Goal: Transaction & Acquisition: Purchase product/service

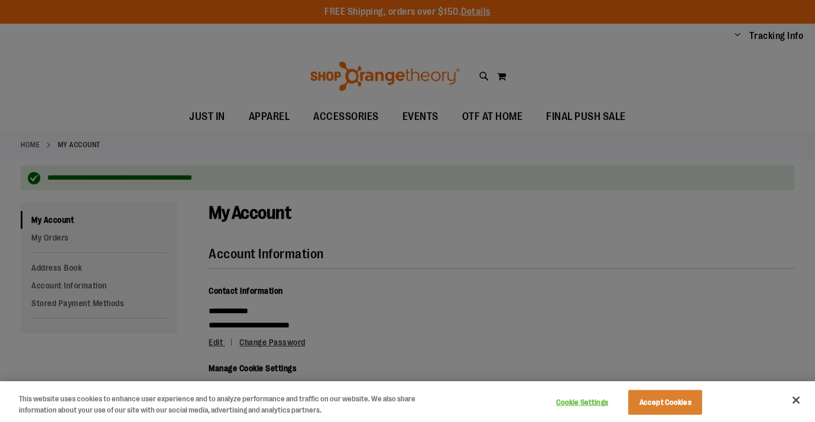
click at [27, 145] on div at bounding box center [407, 211] width 815 height 422
click at [32, 144] on div at bounding box center [407, 211] width 815 height 422
click at [498, 78] on div at bounding box center [407, 211] width 815 height 422
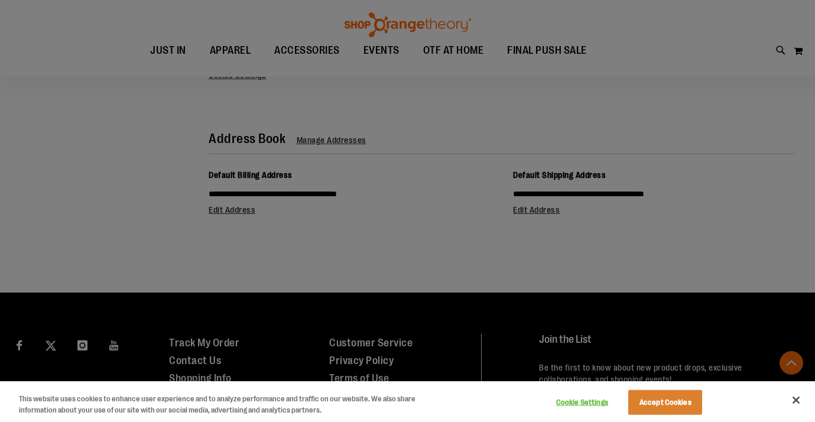
scroll to position [147, 0]
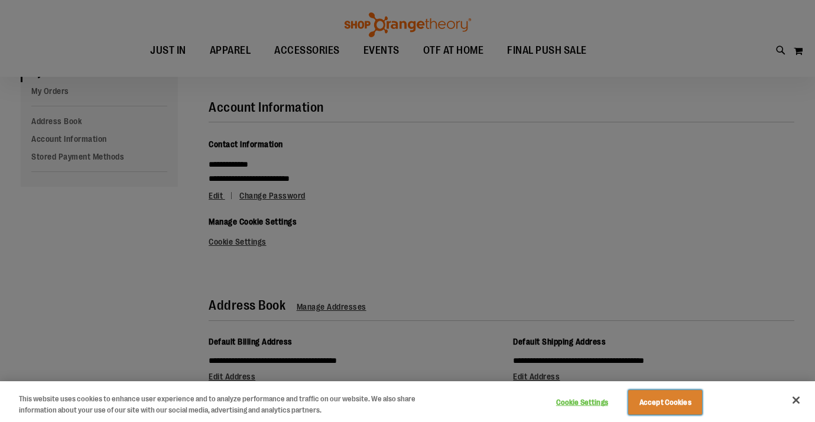
click at [647, 395] on button "Accept Cookies" at bounding box center [665, 402] width 74 height 25
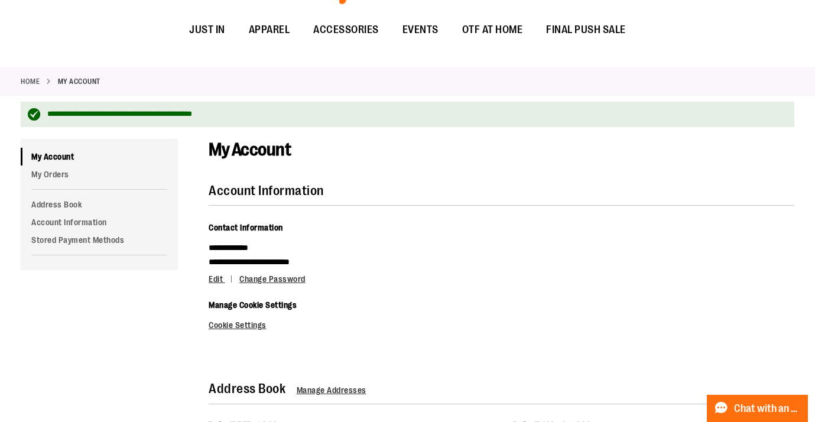
scroll to position [0, 0]
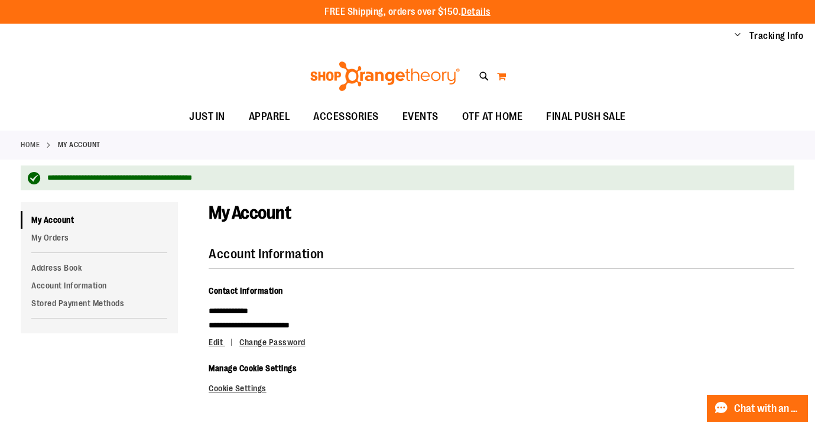
click at [500, 72] on button "My Cart" at bounding box center [502, 76] width 10 height 19
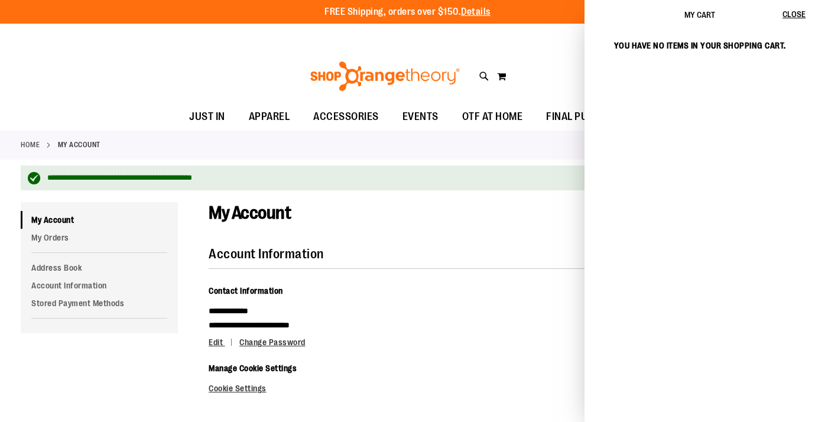
click at [470, 240] on div "My Account" at bounding box center [502, 224] width 586 height 45
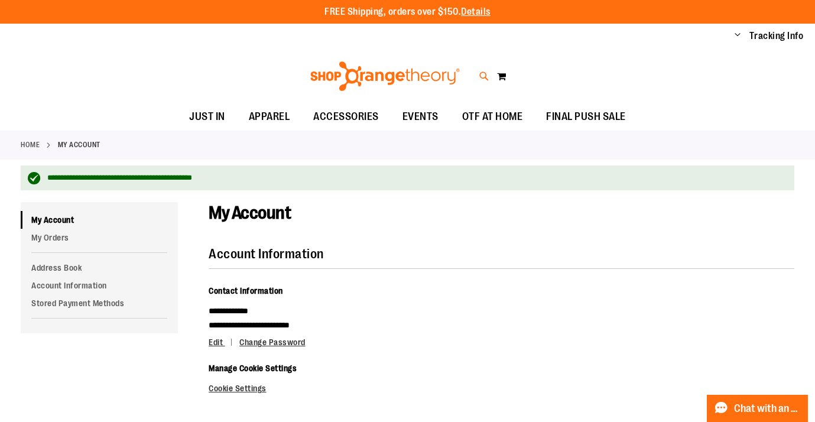
click at [482, 76] on icon at bounding box center [484, 77] width 10 height 14
click at [200, 112] on span "Mock Funnel Neck Performance Fleece Hoodie" at bounding box center [249, 113] width 170 height 9
type input "**********"
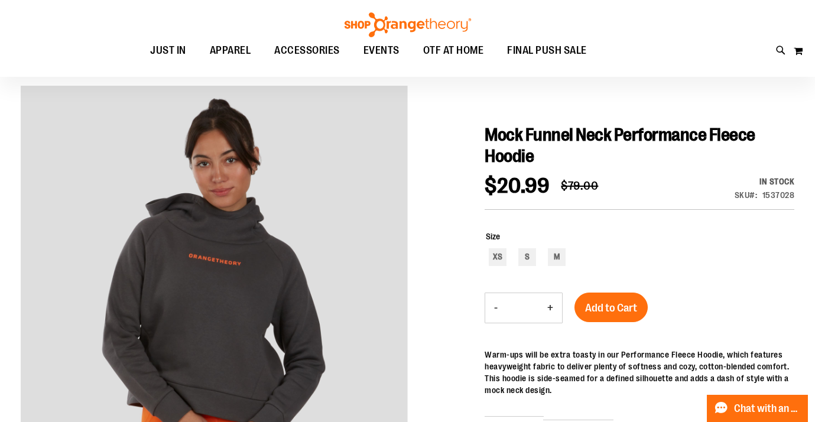
scroll to position [95, 0]
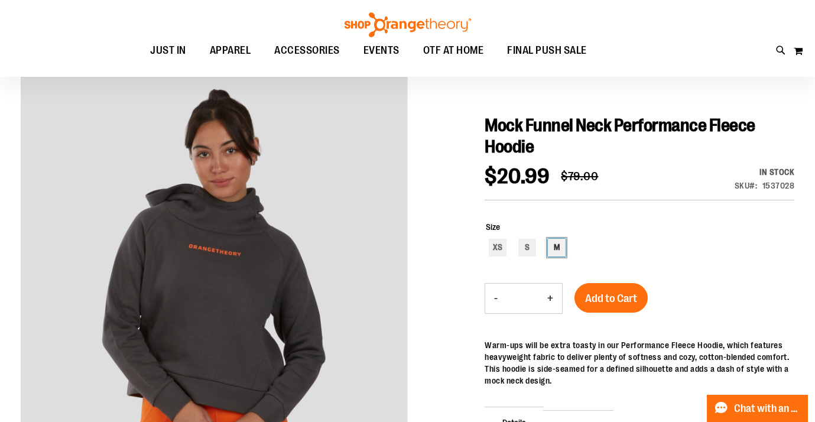
click at [554, 244] on div "M" at bounding box center [557, 248] width 18 height 18
type input "***"
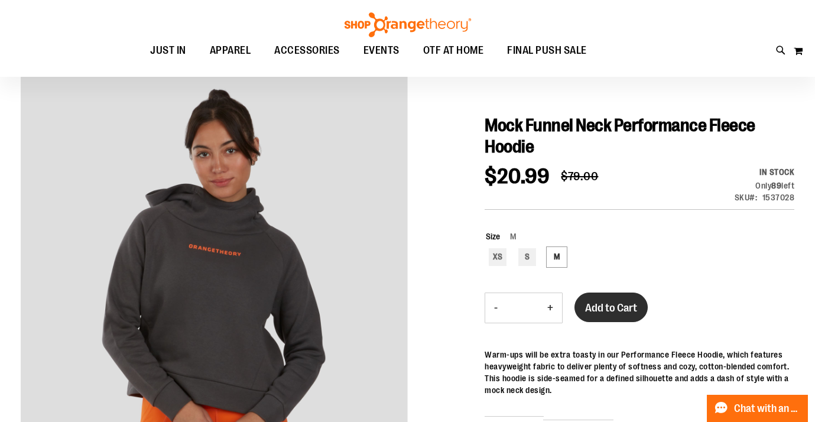
click at [614, 307] on span "Add to Cart" at bounding box center [611, 308] width 52 height 13
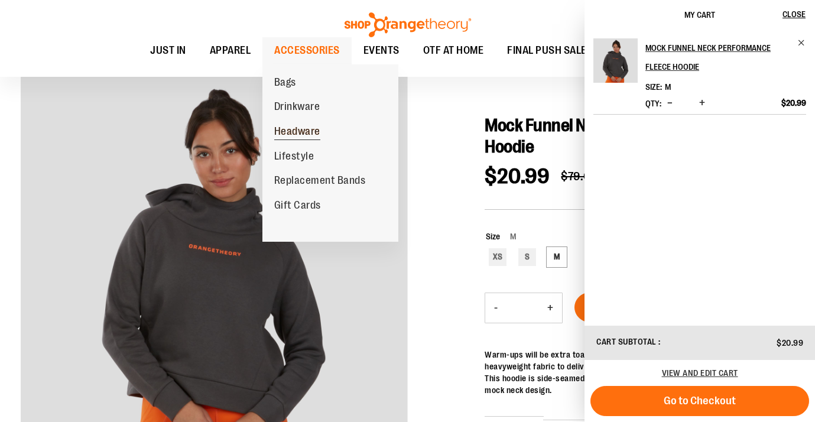
click at [291, 134] on span "Headware" at bounding box center [297, 132] width 46 height 15
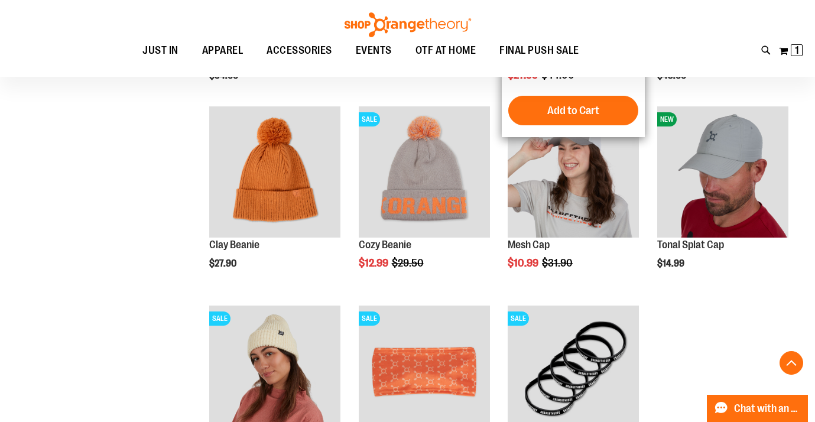
scroll to position [330, 0]
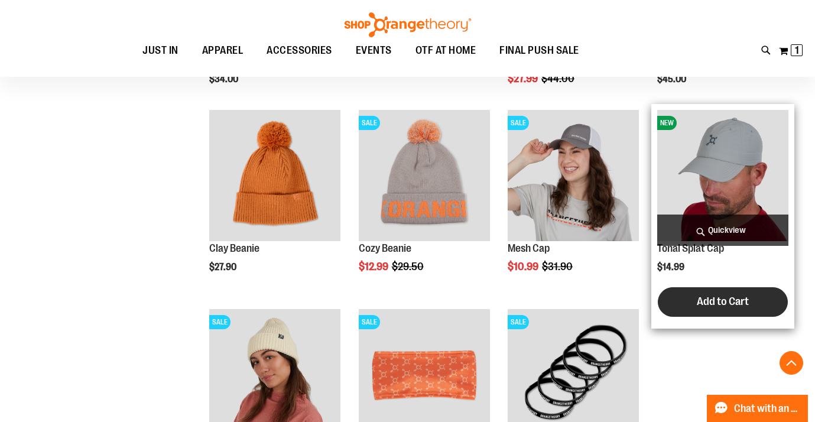
click at [717, 304] on span "Add to Cart" at bounding box center [723, 301] width 52 height 13
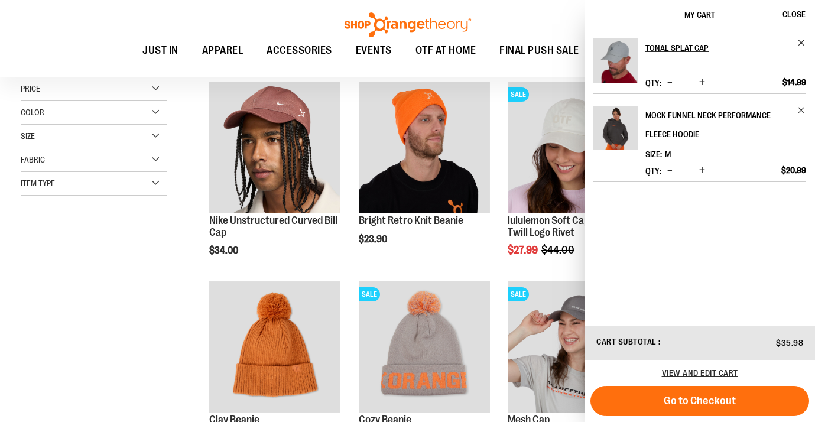
scroll to position [157, 0]
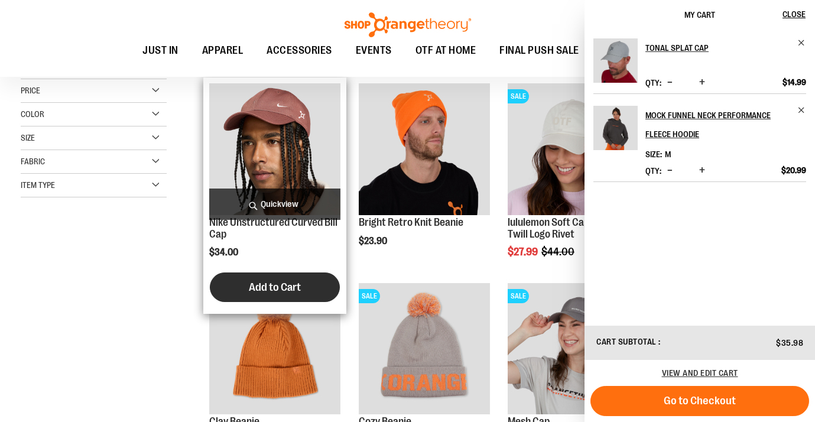
click at [322, 281] on button "Add to Cart" at bounding box center [275, 288] width 130 height 30
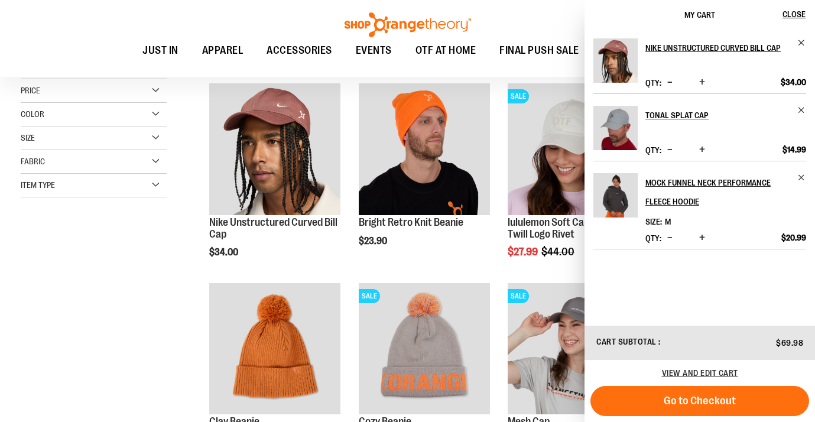
click at [698, 14] on span "My Cart" at bounding box center [700, 14] width 31 height 9
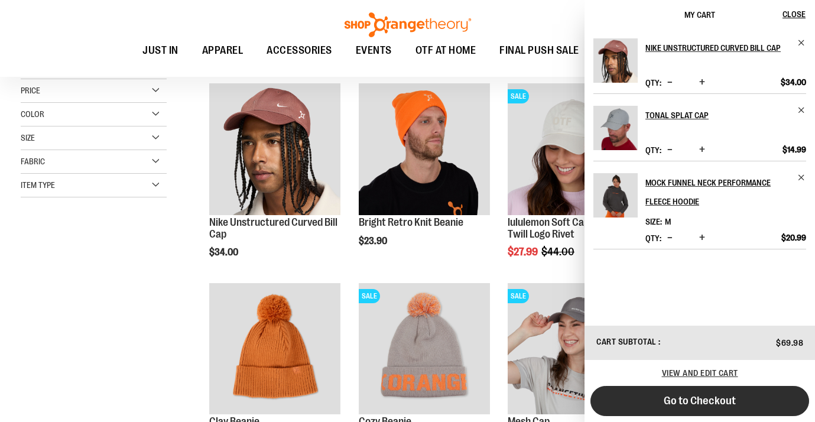
click at [701, 396] on span "Go to Checkout" at bounding box center [700, 400] width 72 height 13
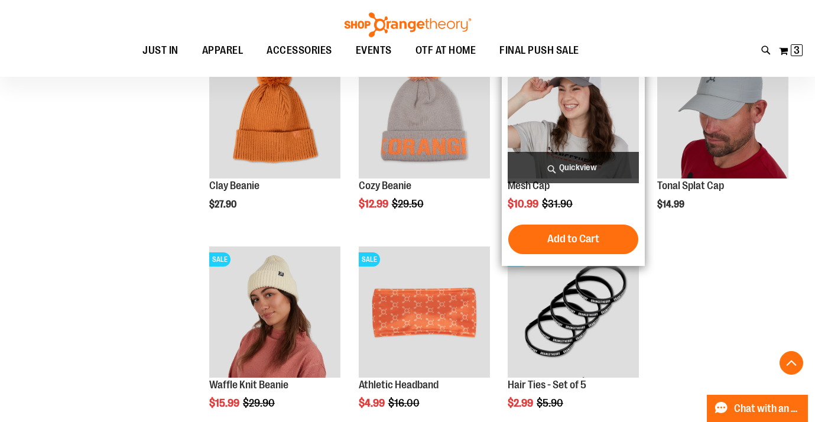
scroll to position [468, 0]
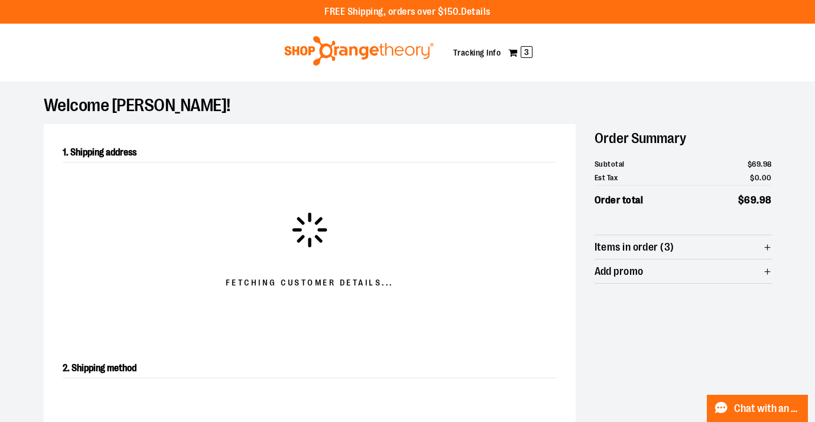
select select "**"
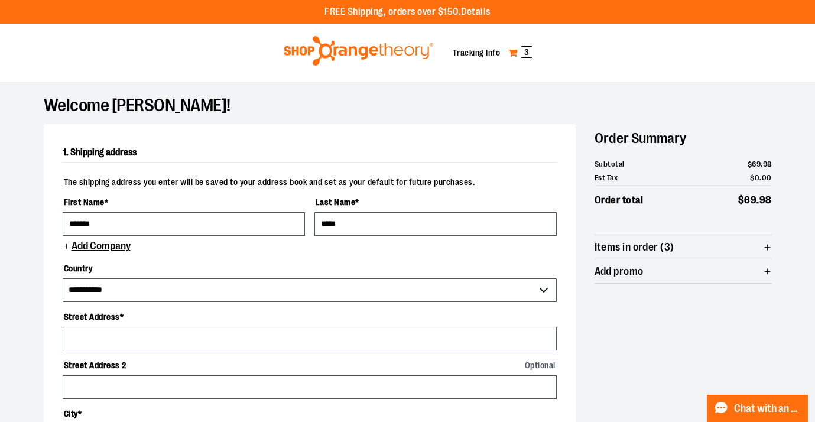
click at [529, 51] on span "3" at bounding box center [527, 52] width 12 height 12
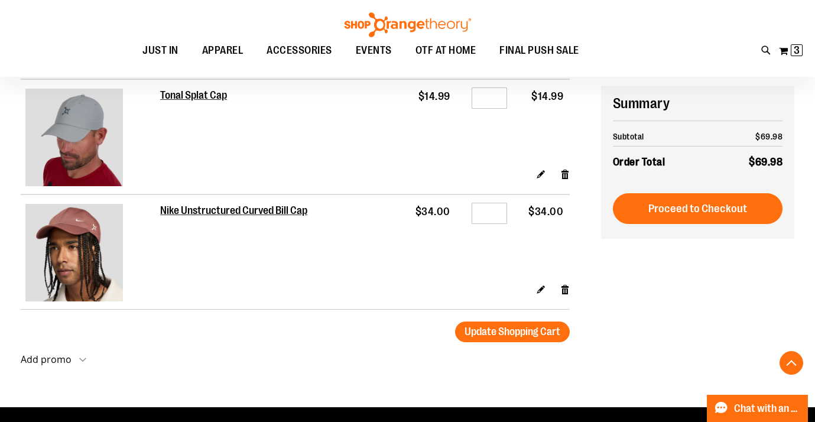
scroll to position [239, 0]
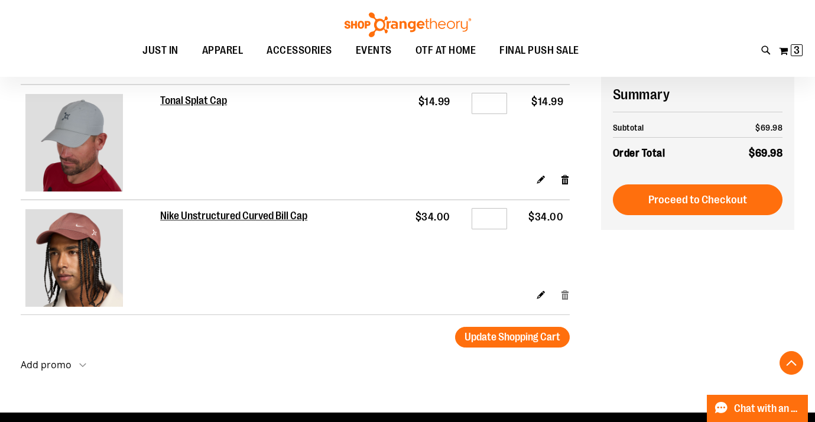
click at [565, 297] on link "Remove item" at bounding box center [565, 295] width 10 height 12
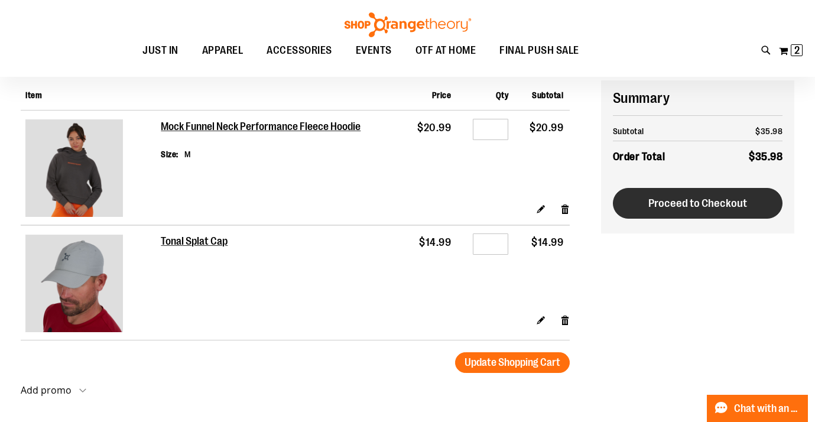
scroll to position [89, 0]
